Goal: Navigation & Orientation: Find specific page/section

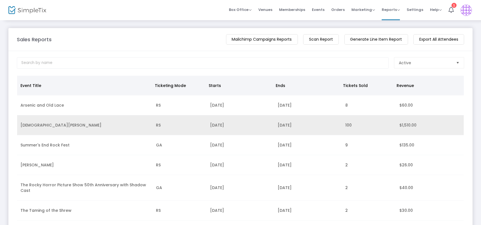
click at [342, 125] on td "100" at bounding box center [369, 125] width 54 height 20
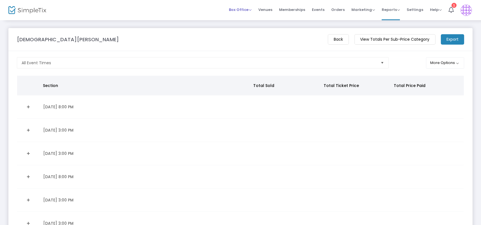
click at [243, 10] on span "Box Office" at bounding box center [240, 9] width 23 height 5
click at [243, 17] on li "Sell Tickets" at bounding box center [249, 18] width 40 height 11
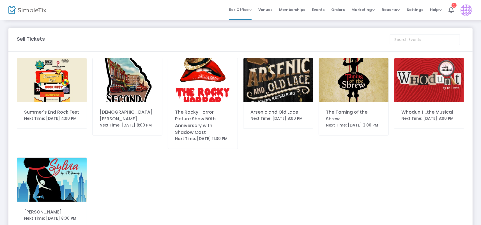
click at [118, 81] on img at bounding box center [128, 80] width 70 height 44
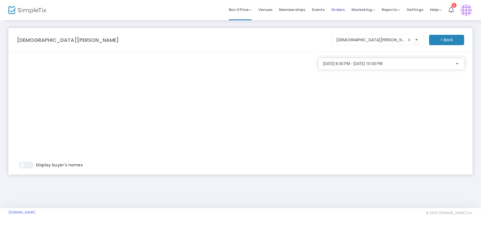
click at [339, 9] on span "Orders" at bounding box center [337, 10] width 13 height 14
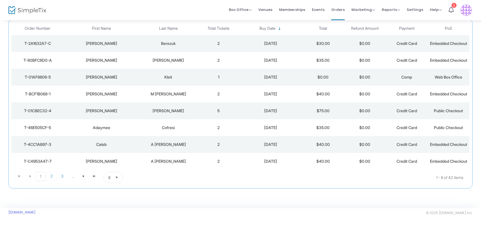
scroll to position [85, 0]
click at [65, 173] on span "3" at bounding box center [62, 176] width 11 height 8
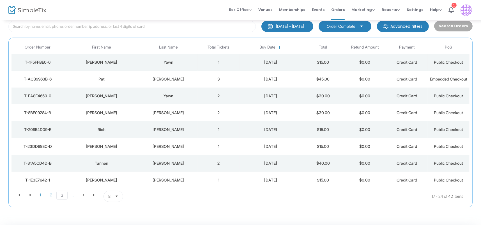
scroll to position [63, 0]
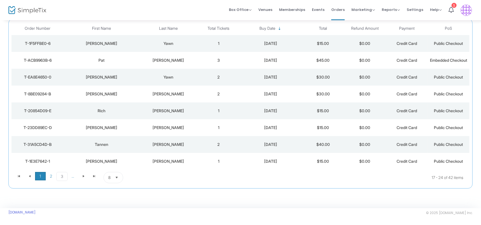
click at [42, 173] on span "1" at bounding box center [40, 176] width 11 height 8
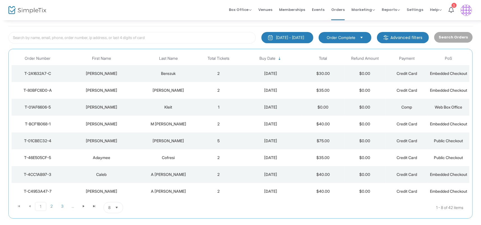
scroll to position [0, 0]
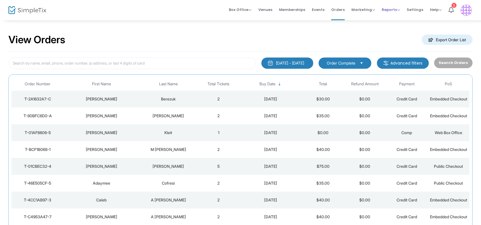
click at [389, 10] on span "Reports" at bounding box center [391, 9] width 18 height 5
click at [388, 29] on li "Sales Reports" at bounding box center [400, 29] width 36 height 11
